Goal: Task Accomplishment & Management: Use online tool/utility

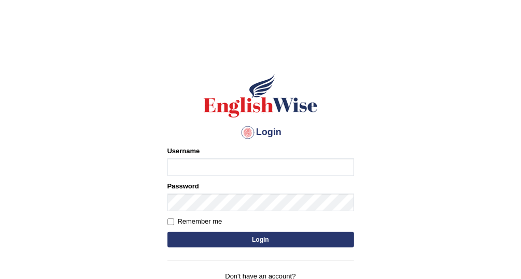
type input "mohand_parramatta"
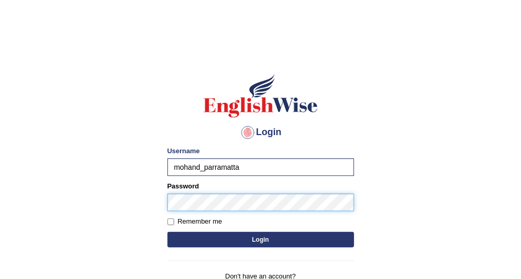
click at [167, 232] on button "Login" at bounding box center [260, 240] width 186 height 16
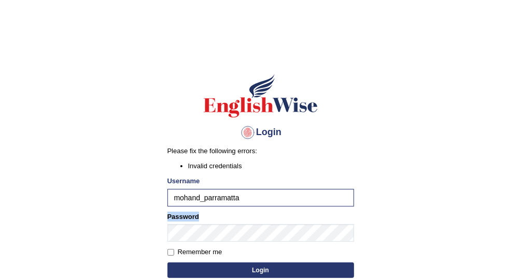
drag, startPoint x: 223, startPoint y: 221, endPoint x: 131, endPoint y: 222, distance: 92.7
click at [131, 222] on body "Login Please fix the following errors: Invalid credentials Username mohand_parr…" at bounding box center [260, 165] width 521 height 279
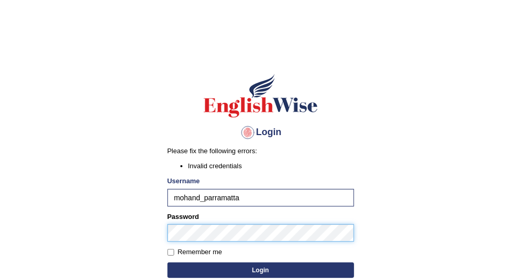
click at [120, 231] on body "Login Please fix the following errors: Invalid credentials Username mohand_parr…" at bounding box center [260, 165] width 521 height 279
click at [167, 263] on button "Login" at bounding box center [260, 271] width 186 height 16
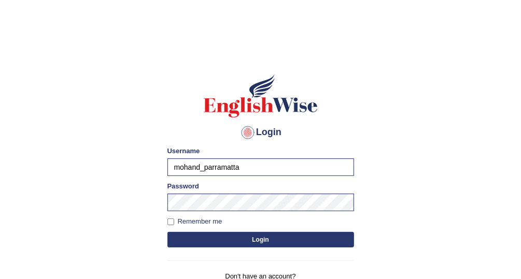
click at [226, 238] on button "Login" at bounding box center [260, 240] width 186 height 16
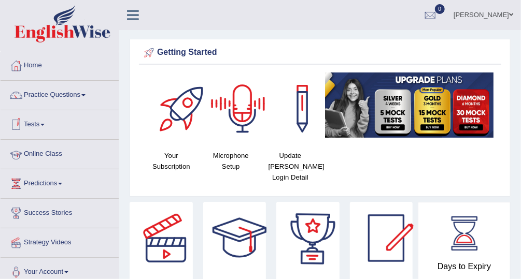
click at [47, 151] on link "Online Class" at bounding box center [60, 153] width 118 height 26
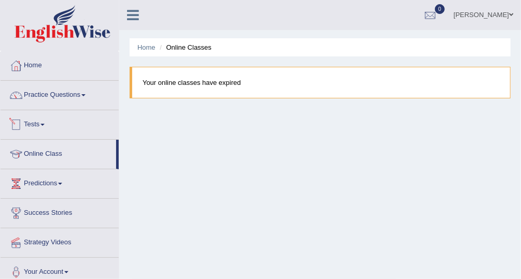
click at [183, 83] on blockquote "Your online classes have expired" at bounding box center [319, 83] width 381 height 32
click at [173, 47] on li "Online Classes" at bounding box center [184, 47] width 54 height 10
click at [181, 104] on div "Home Online Classes Your online classes have expired" at bounding box center [319, 259] width 401 height 518
click at [128, 16] on icon at bounding box center [133, 14] width 12 height 13
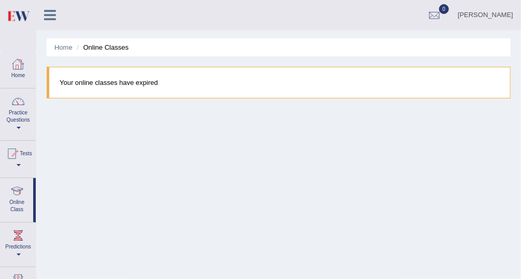
click at [128, 16] on div "Mohand Al-bino Toggle navigation Username: mohand_parramatta Access Type: Onlin…" at bounding box center [278, 15] width 484 height 30
click at [40, 4] on div at bounding box center [54, 11] width 36 height 23
click at [47, 9] on icon at bounding box center [50, 14] width 12 height 13
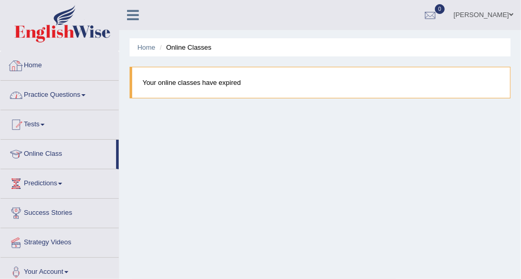
click at [211, 121] on div "Home Online Classes Your online classes have expired" at bounding box center [319, 259] width 401 height 518
